Goal: Task Accomplishment & Management: Use online tool/utility

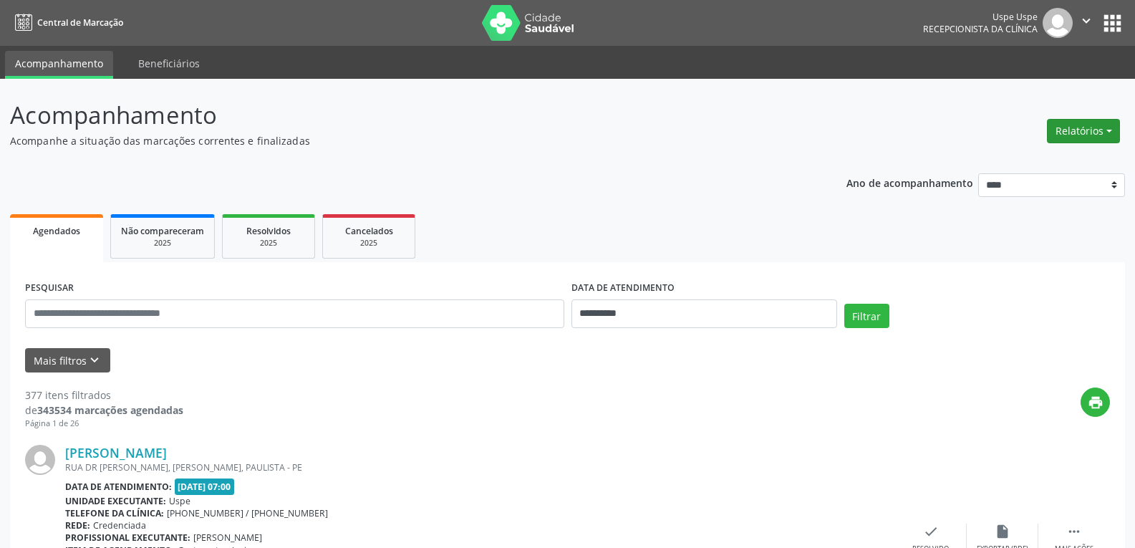
click at [1083, 132] on button "Relatórios" at bounding box center [1083, 131] width 73 height 24
click at [1051, 161] on link "Agendamentos" at bounding box center [1044, 162] width 154 height 20
select select "*"
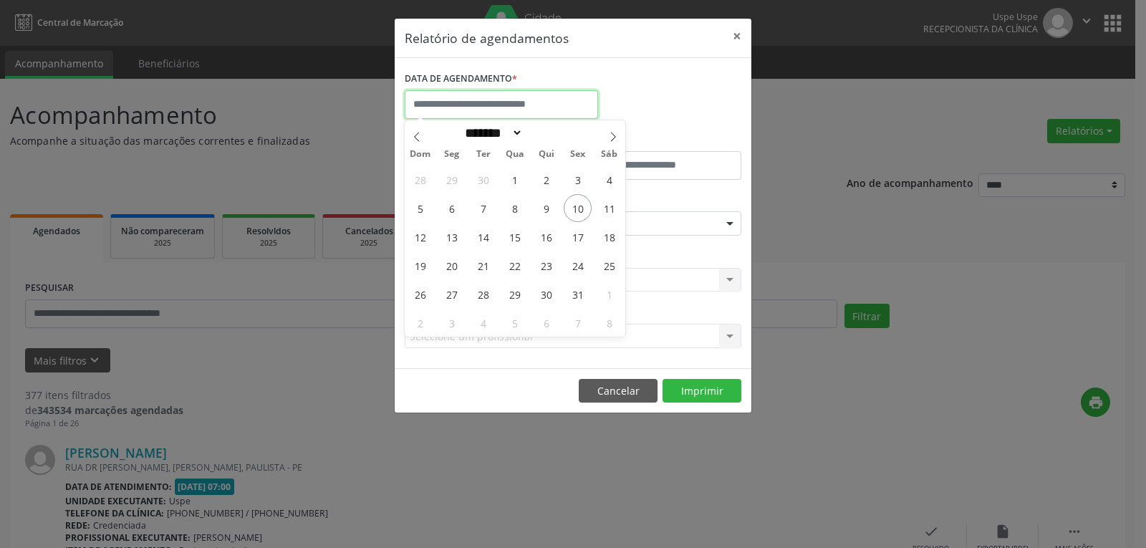
click at [491, 101] on input "text" at bounding box center [501, 104] width 193 height 29
click at [443, 241] on span "13" at bounding box center [452, 237] width 28 height 28
type input "**********"
click at [446, 241] on span "13" at bounding box center [452, 237] width 28 height 28
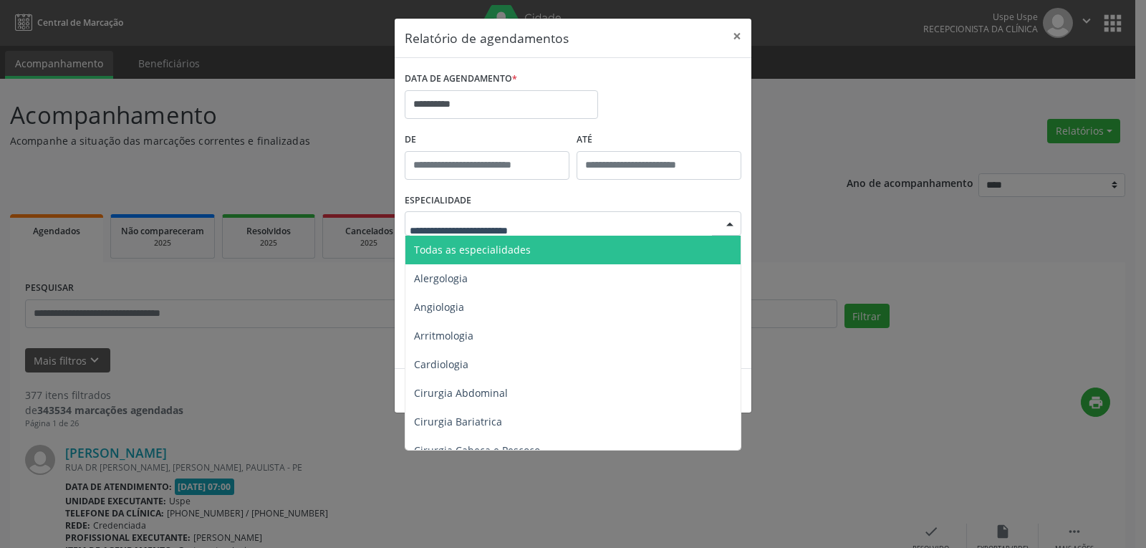
click at [489, 253] on span "Todas as especialidades" at bounding box center [472, 250] width 117 height 14
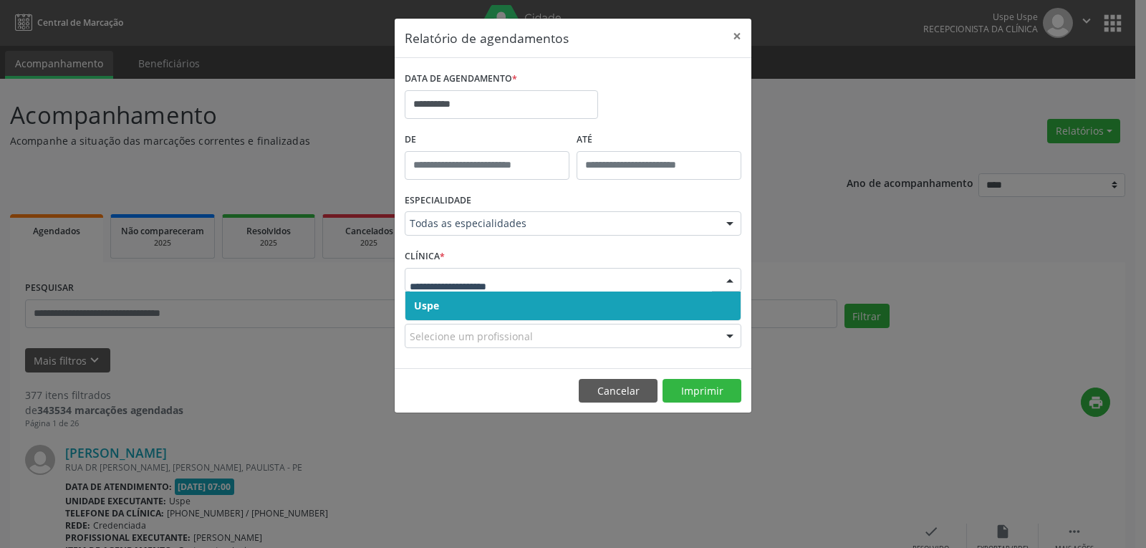
click at [481, 304] on span "Uspe" at bounding box center [572, 306] width 335 height 29
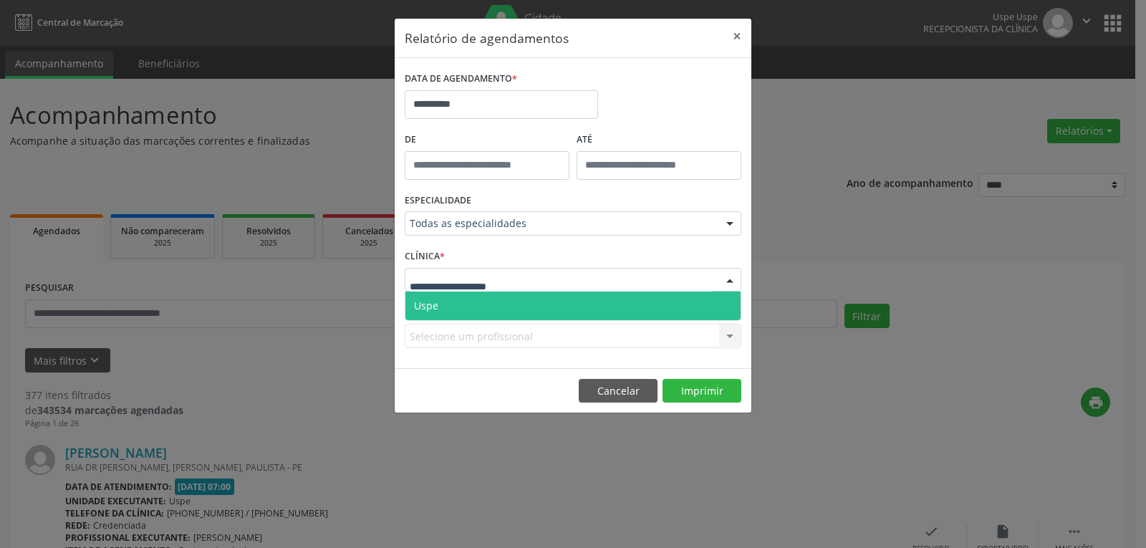
click at [488, 304] on span "Uspe" at bounding box center [572, 306] width 335 height 29
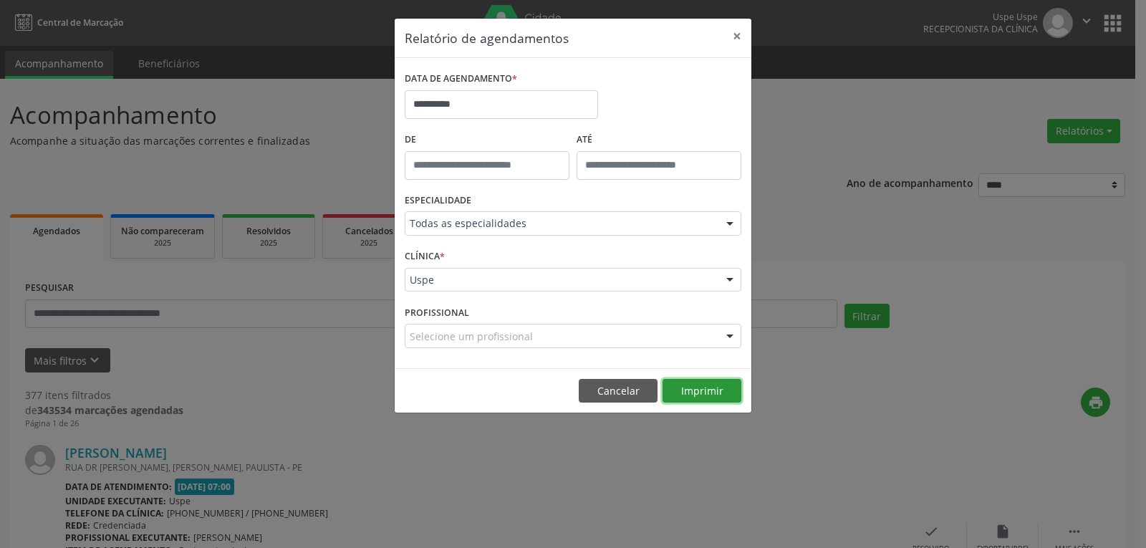
click at [695, 393] on button "Imprimir" at bounding box center [702, 391] width 79 height 24
